Goal: Check status

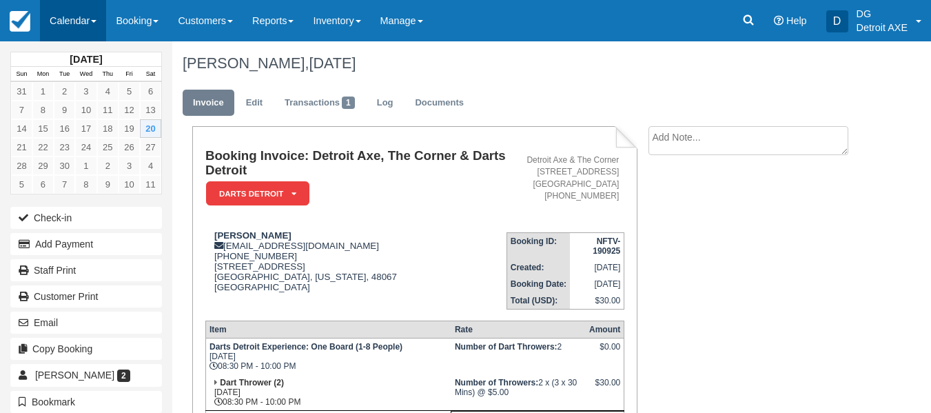
click at [90, 25] on link "Calendar" at bounding box center [73, 20] width 66 height 41
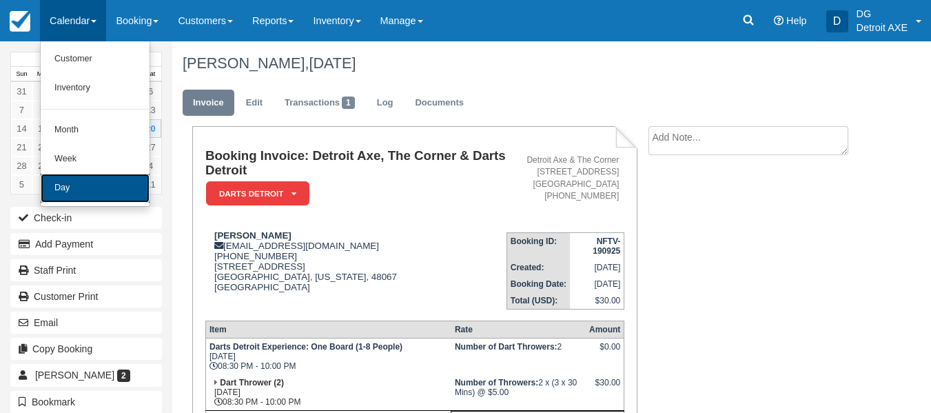
click at [116, 195] on link "Day" at bounding box center [95, 188] width 109 height 29
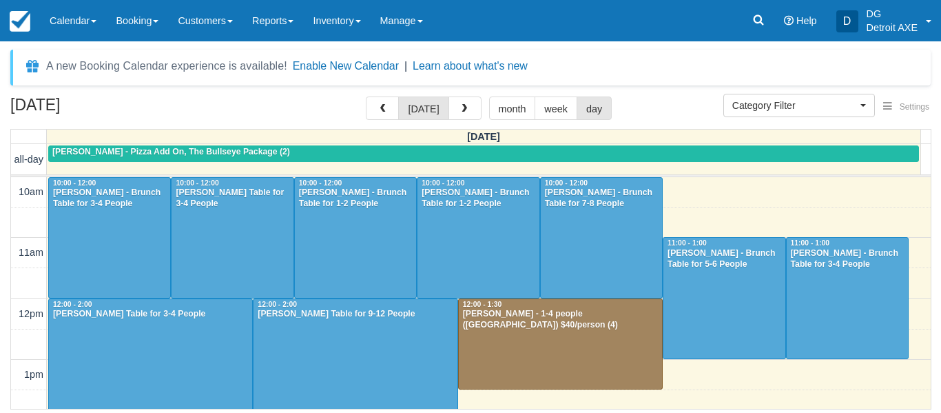
select select
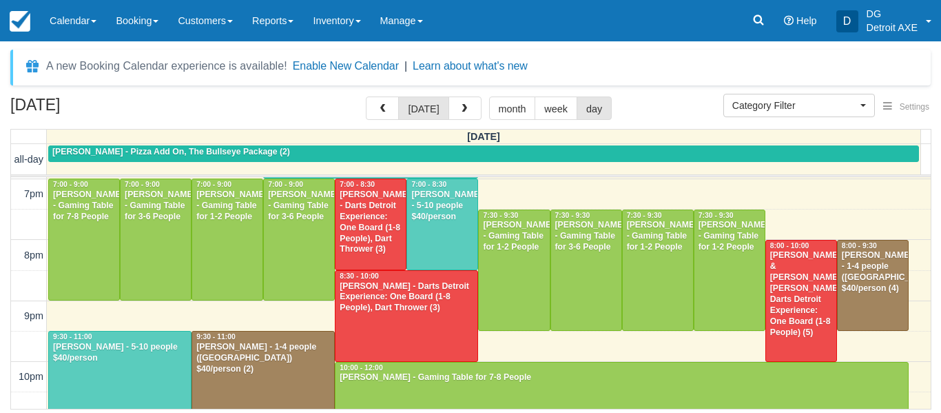
scroll to position [620, 0]
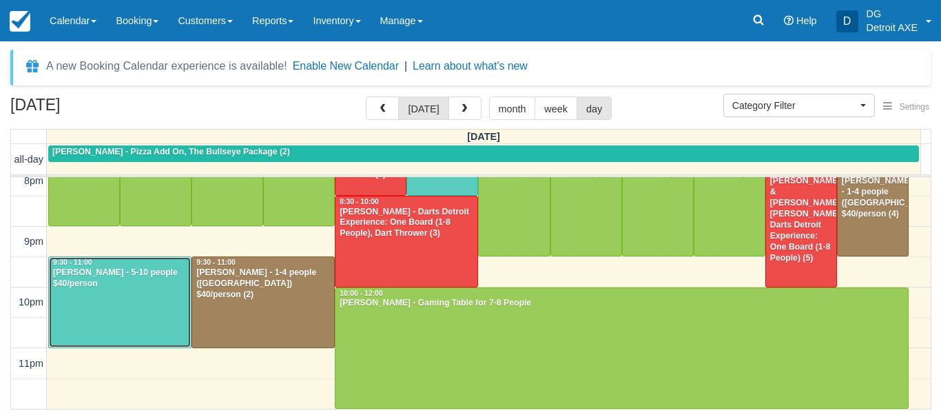
click at [154, 274] on div "[PERSON_NAME] - 5-10 people $40/person" at bounding box center [119, 278] width 135 height 22
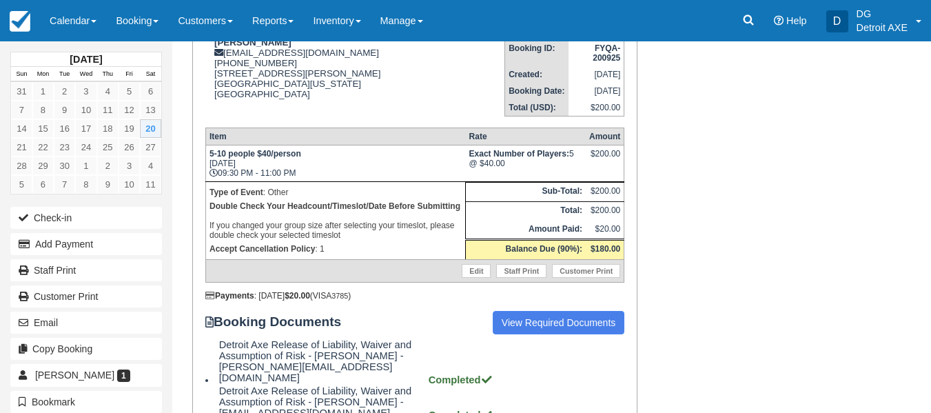
scroll to position [205, 0]
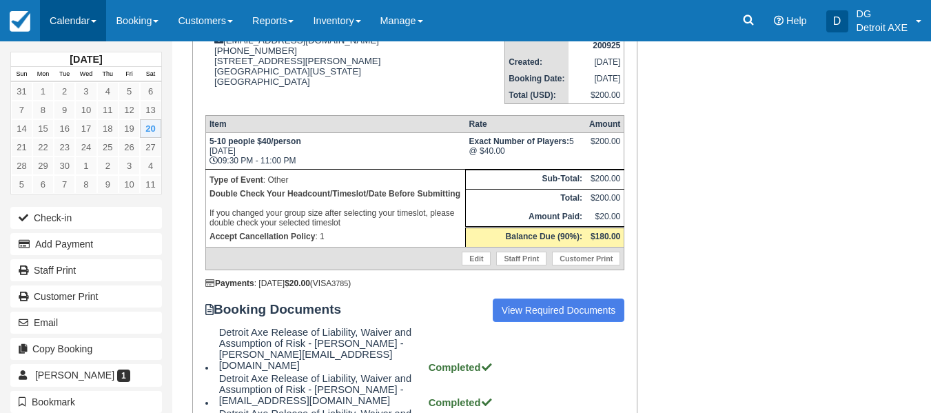
click at [52, 36] on link "Calendar" at bounding box center [73, 20] width 66 height 41
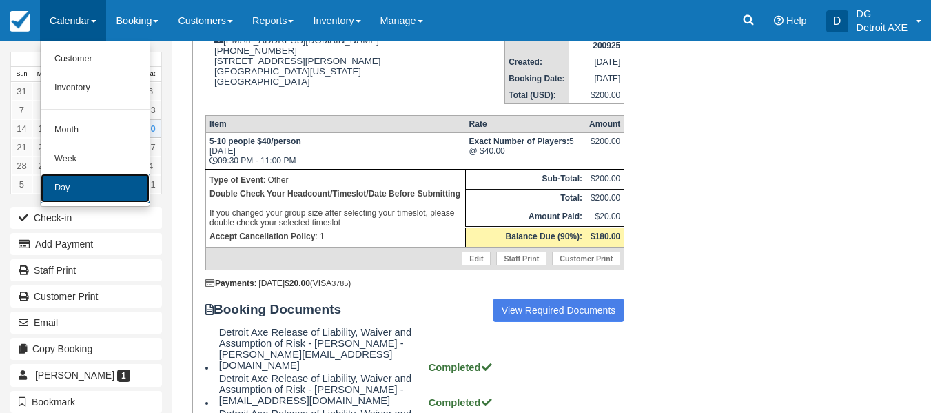
click at [89, 174] on link "Day" at bounding box center [95, 188] width 109 height 29
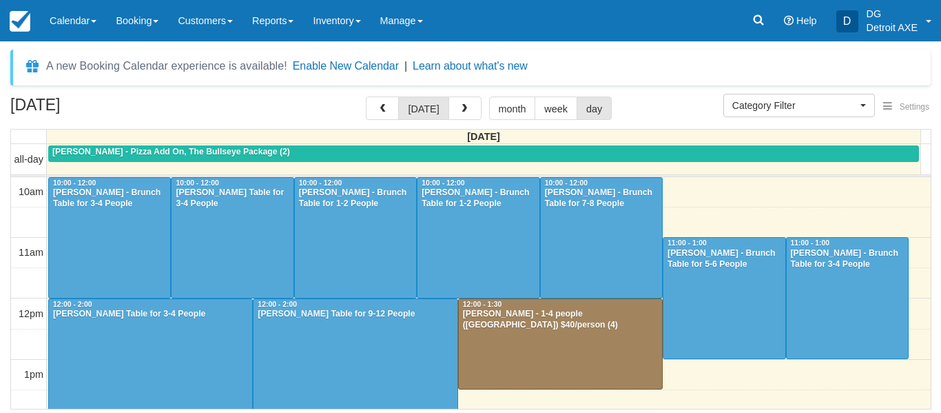
select select
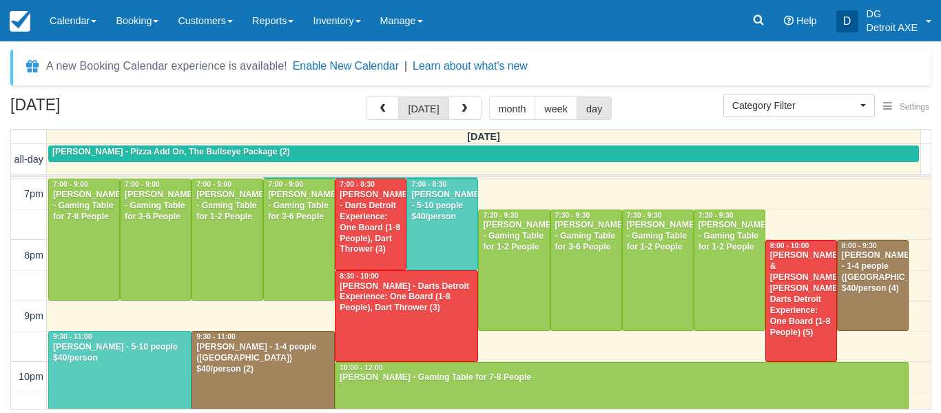
click at [786, 69] on div "A new Booking Calendar experience is available! Enable New Calendar | Learn abo…" at bounding box center [470, 68] width 921 height 36
click at [786, 289] on div "Chris & Julie Norton - Dart Thrower, Darts Detroit Experience: One Board (1-8 P…" at bounding box center [801, 294] width 63 height 88
